Goal: Navigation & Orientation: Find specific page/section

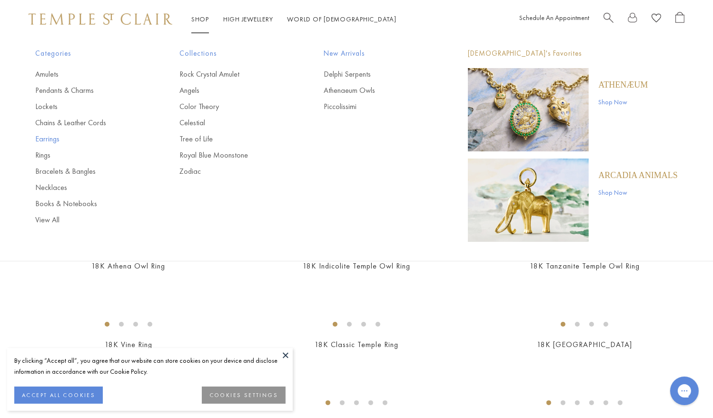
click at [51, 138] on link "Earrings" at bounding box center [88, 139] width 106 height 10
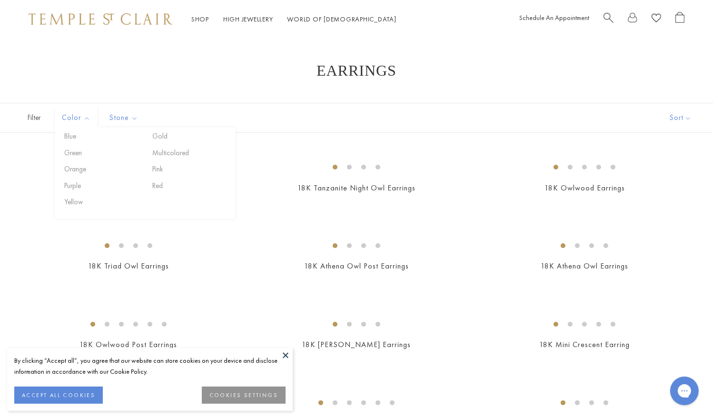
click at [74, 118] on span "Color" at bounding box center [77, 118] width 40 height 12
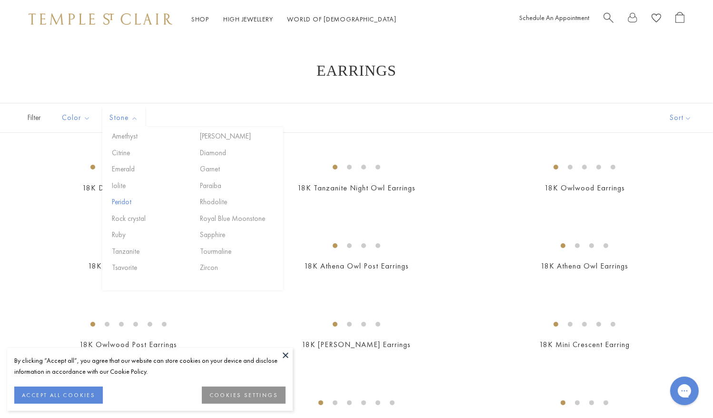
click at [124, 201] on button "Peridot" at bounding box center [149, 201] width 81 height 11
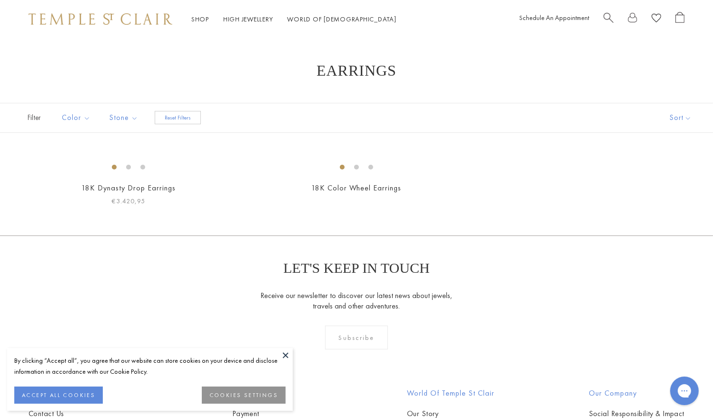
click at [0, 0] on img at bounding box center [0, 0] width 0 height 0
